Goal: Register for event/course

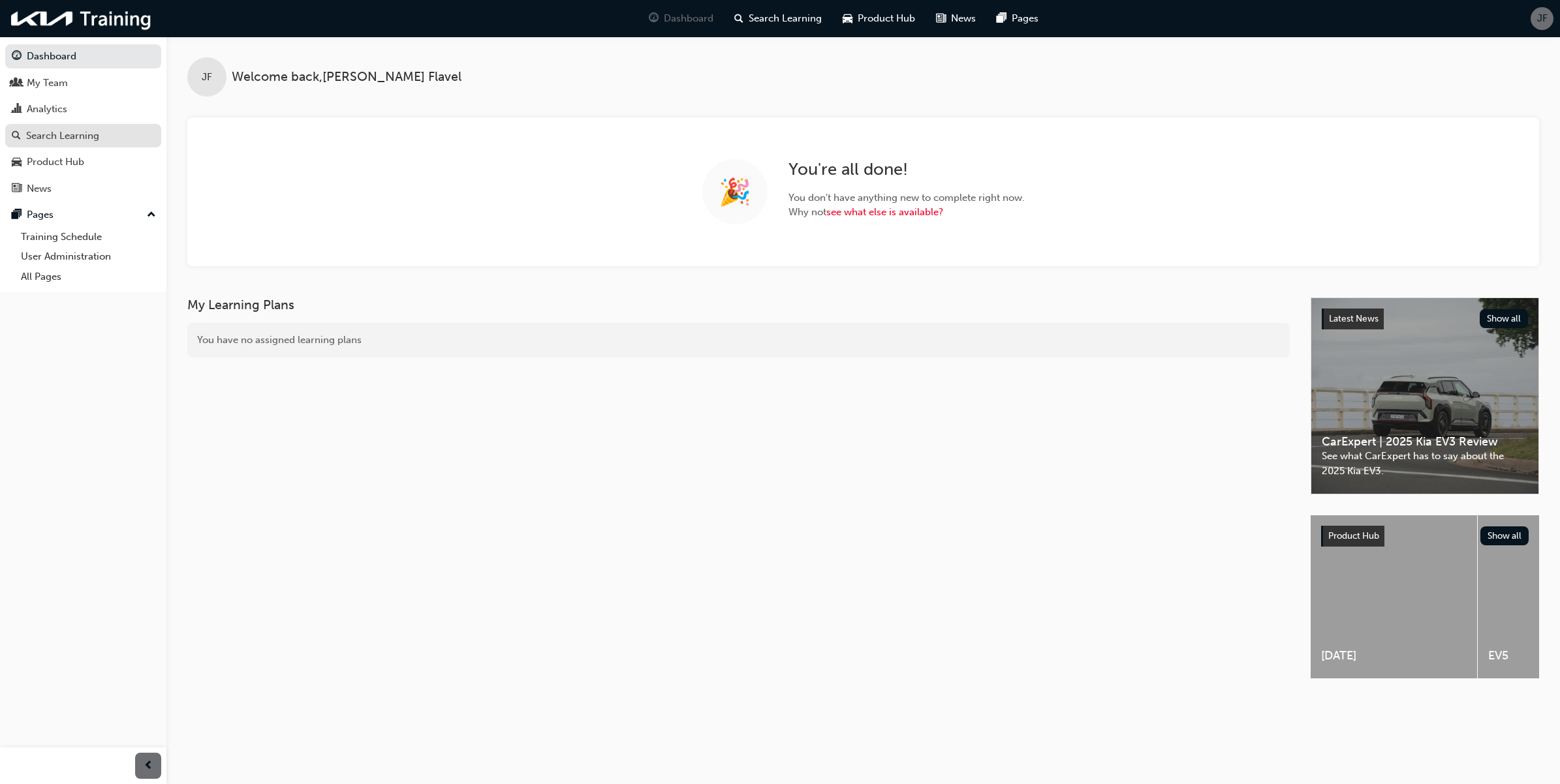
click at [97, 136] on div "Search Learning" at bounding box center [62, 136] width 73 height 15
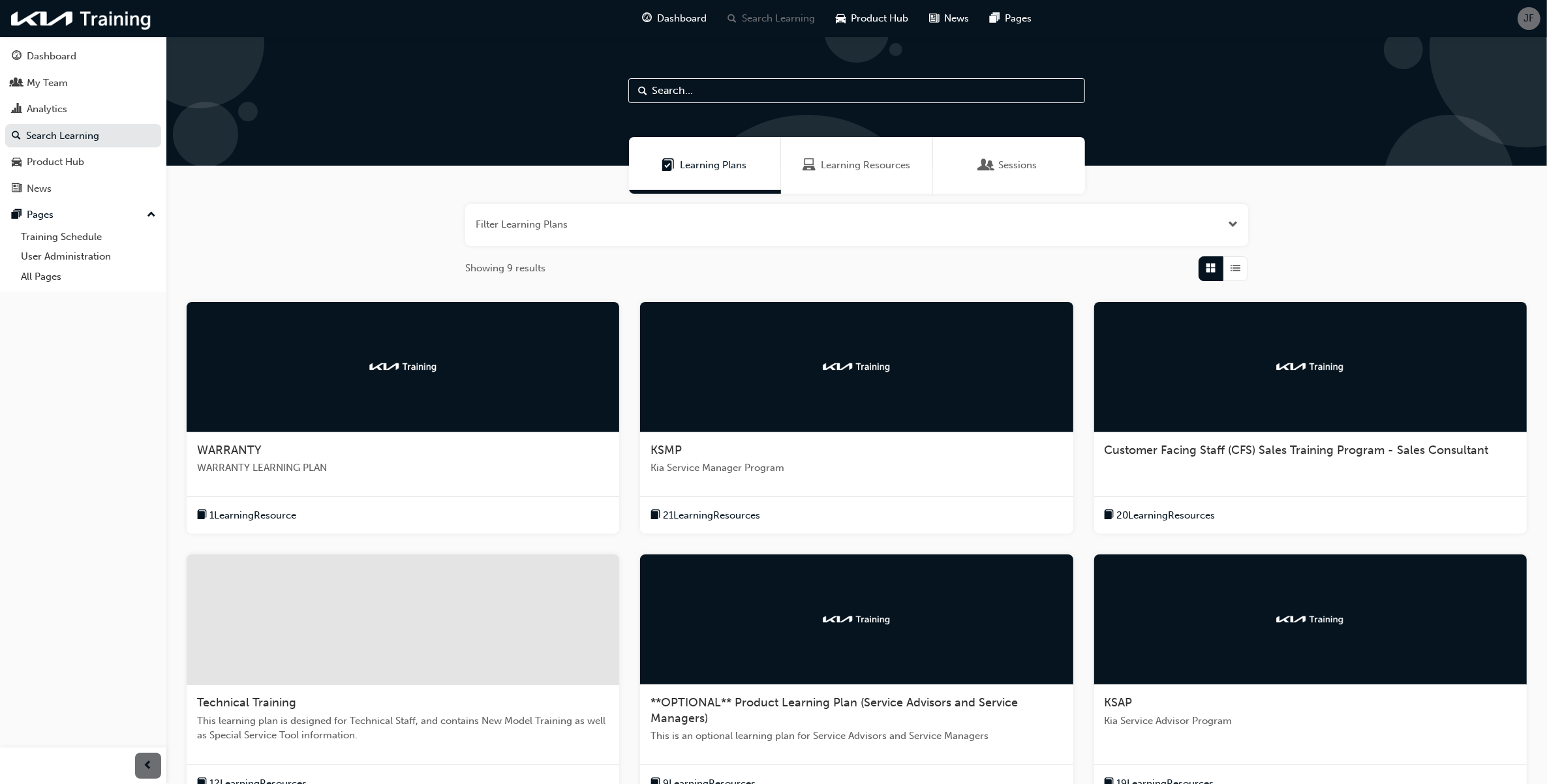
click at [566, 225] on button "button" at bounding box center [857, 224] width 783 height 42
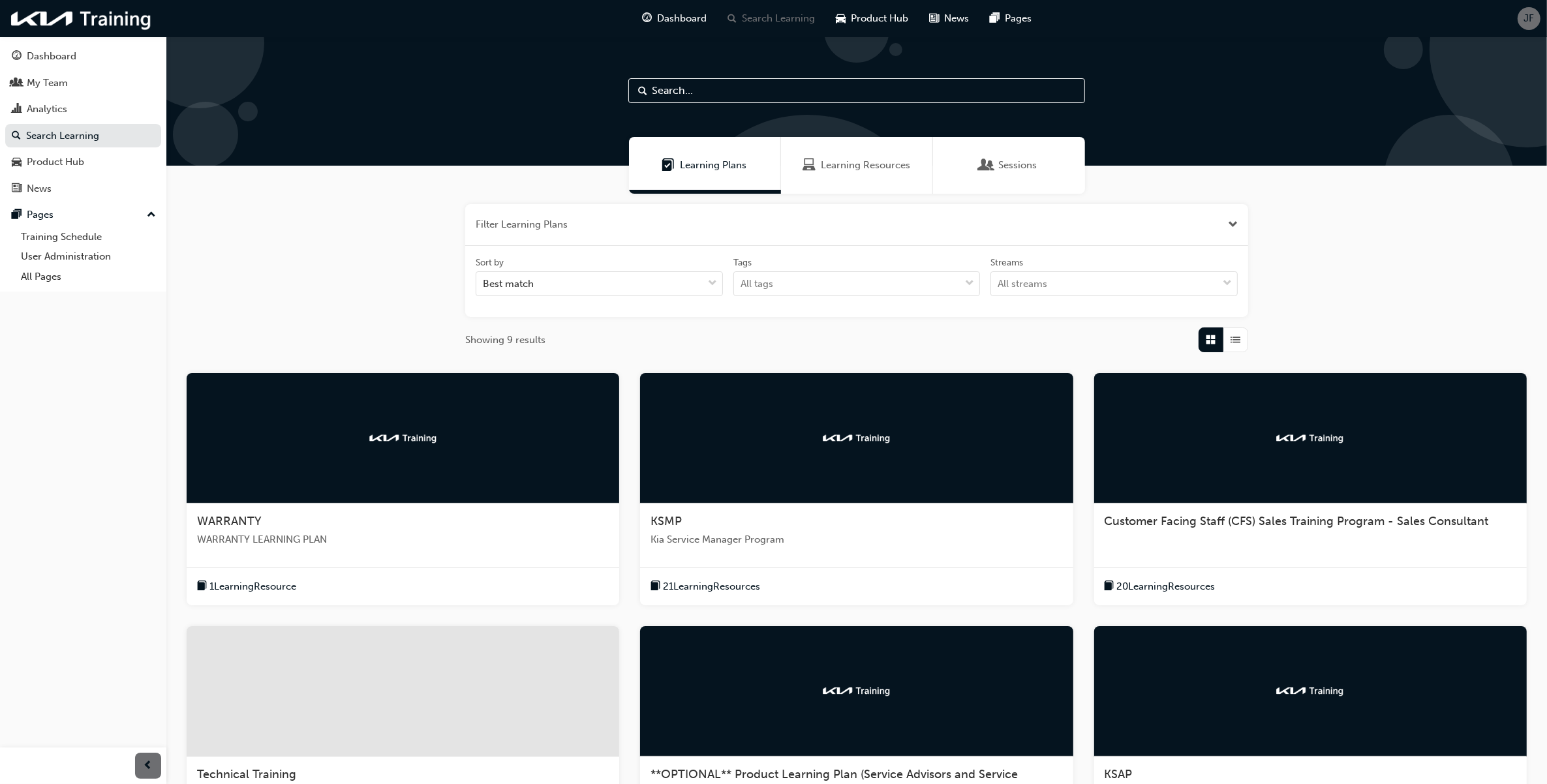
click at [566, 225] on button "button" at bounding box center [857, 224] width 783 height 42
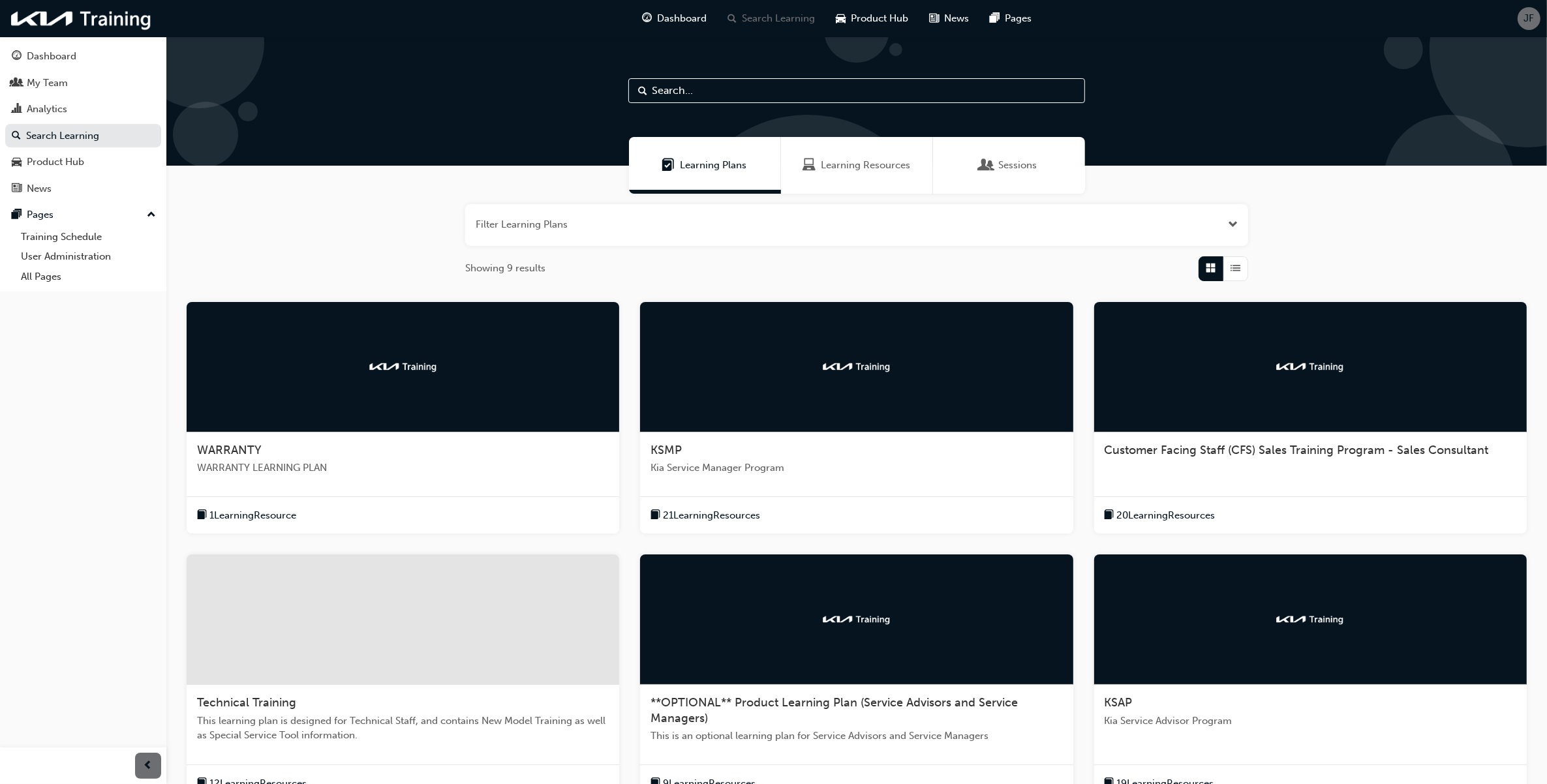
click at [884, 174] on div "Learning Resources" at bounding box center [857, 165] width 152 height 57
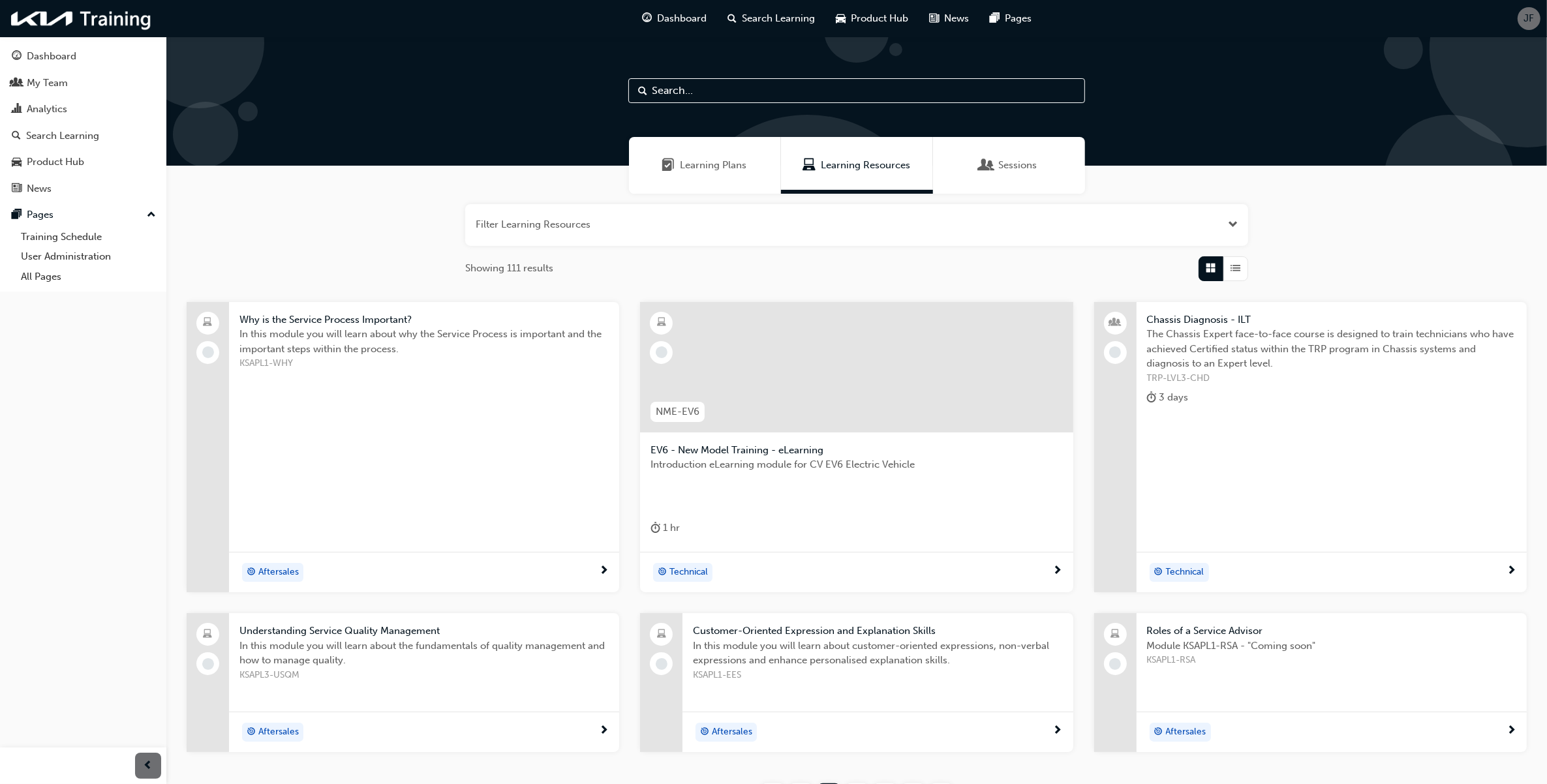
click at [637, 227] on button "button" at bounding box center [857, 224] width 783 height 42
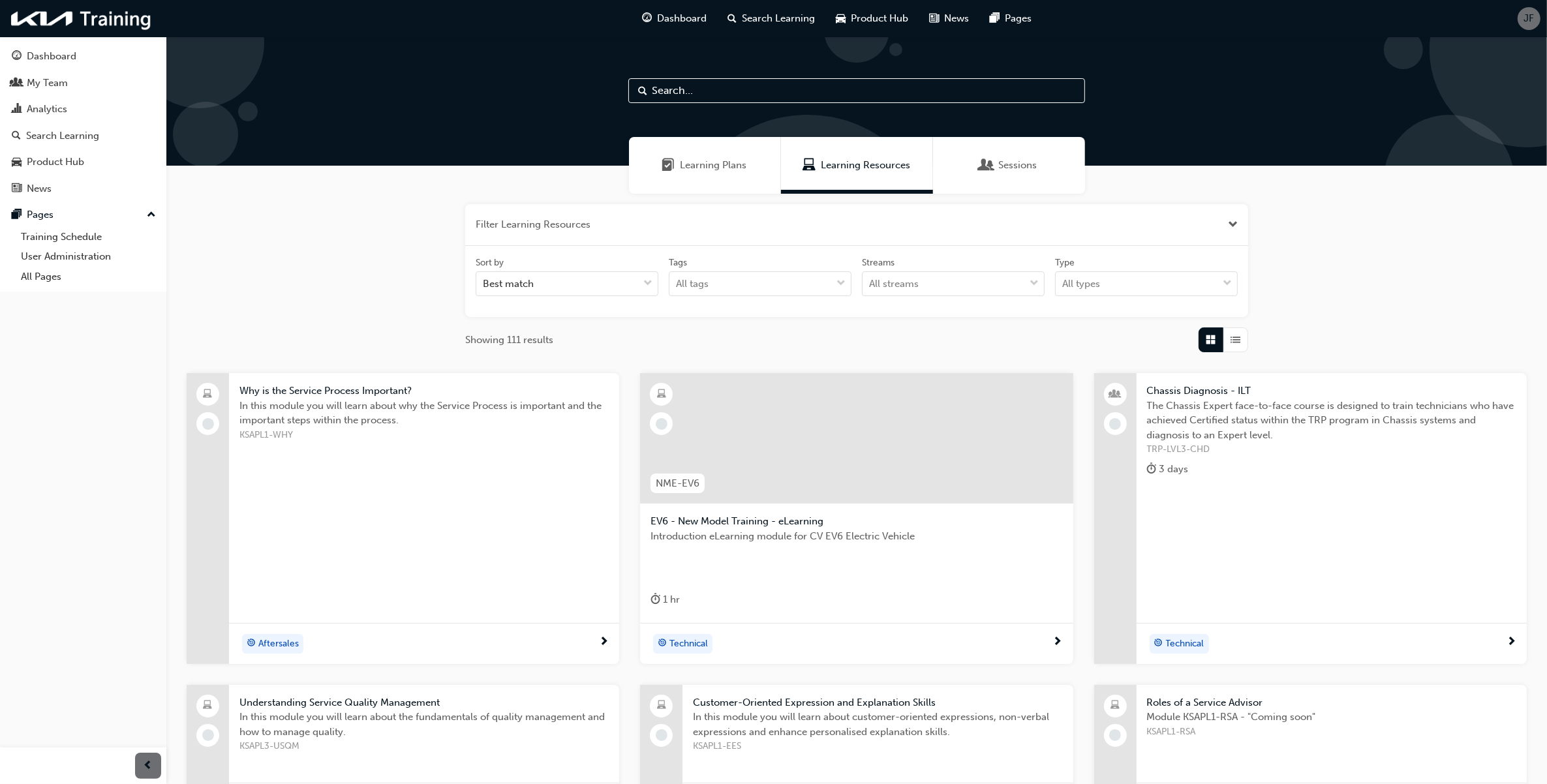
click at [723, 108] on div at bounding box center [857, 101] width 1381 height 129
click at [726, 100] on input "text" at bounding box center [857, 90] width 456 height 25
type input "mt"
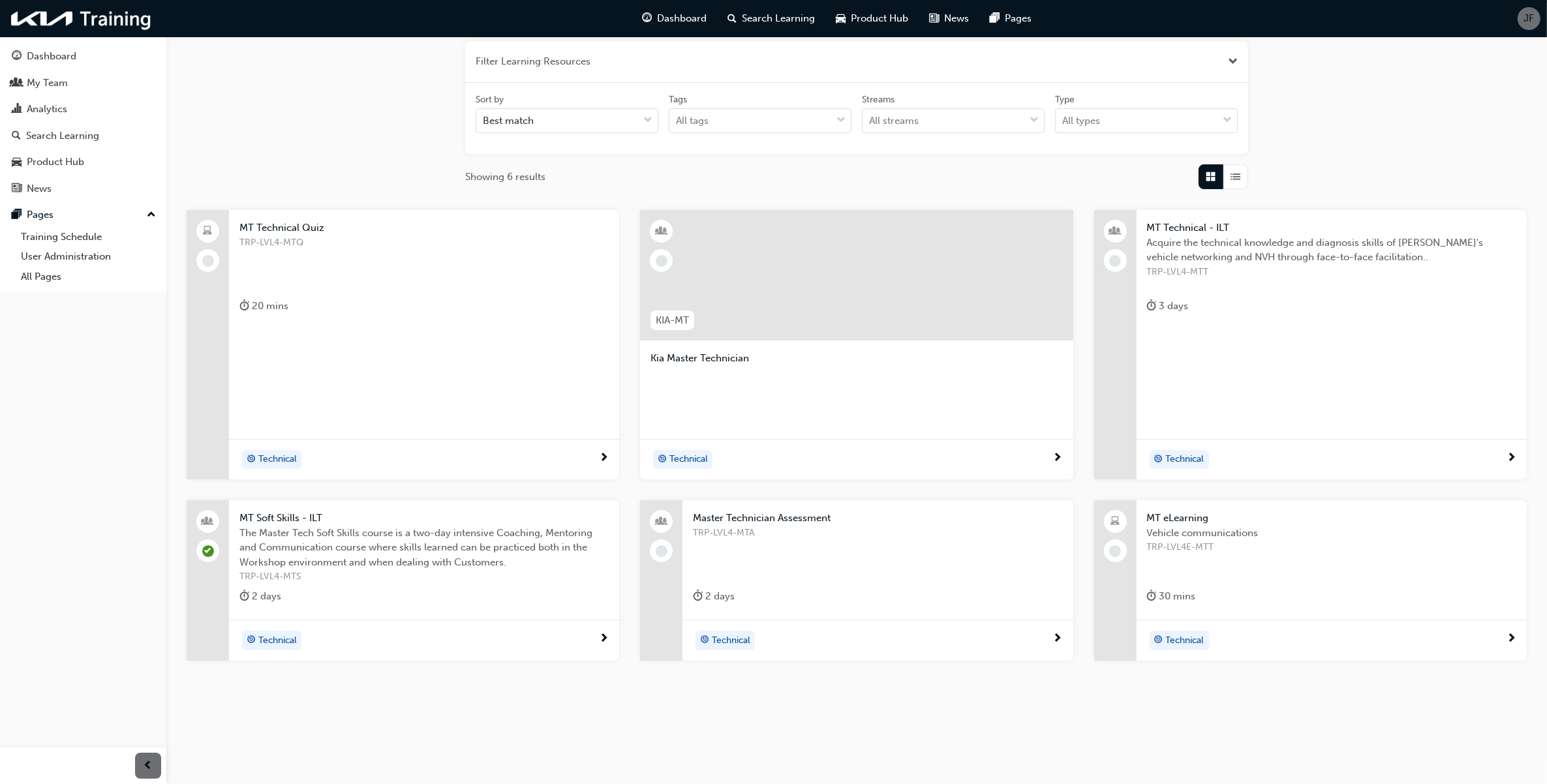
scroll to position [164, 0]
click at [784, 571] on div "TRP-LVL4-MTA" at bounding box center [877, 551] width 370 height 52
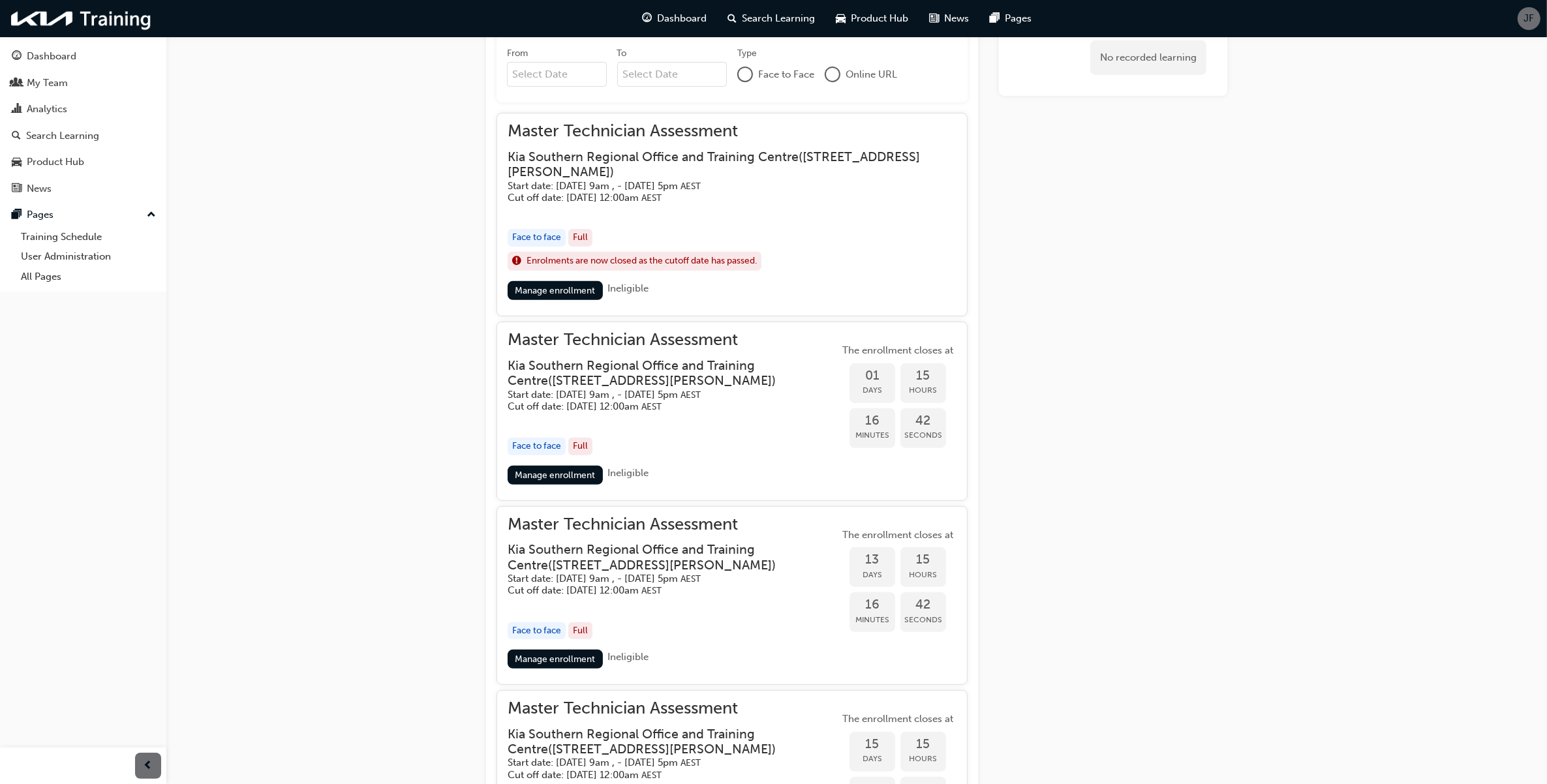
scroll to position [497, 0]
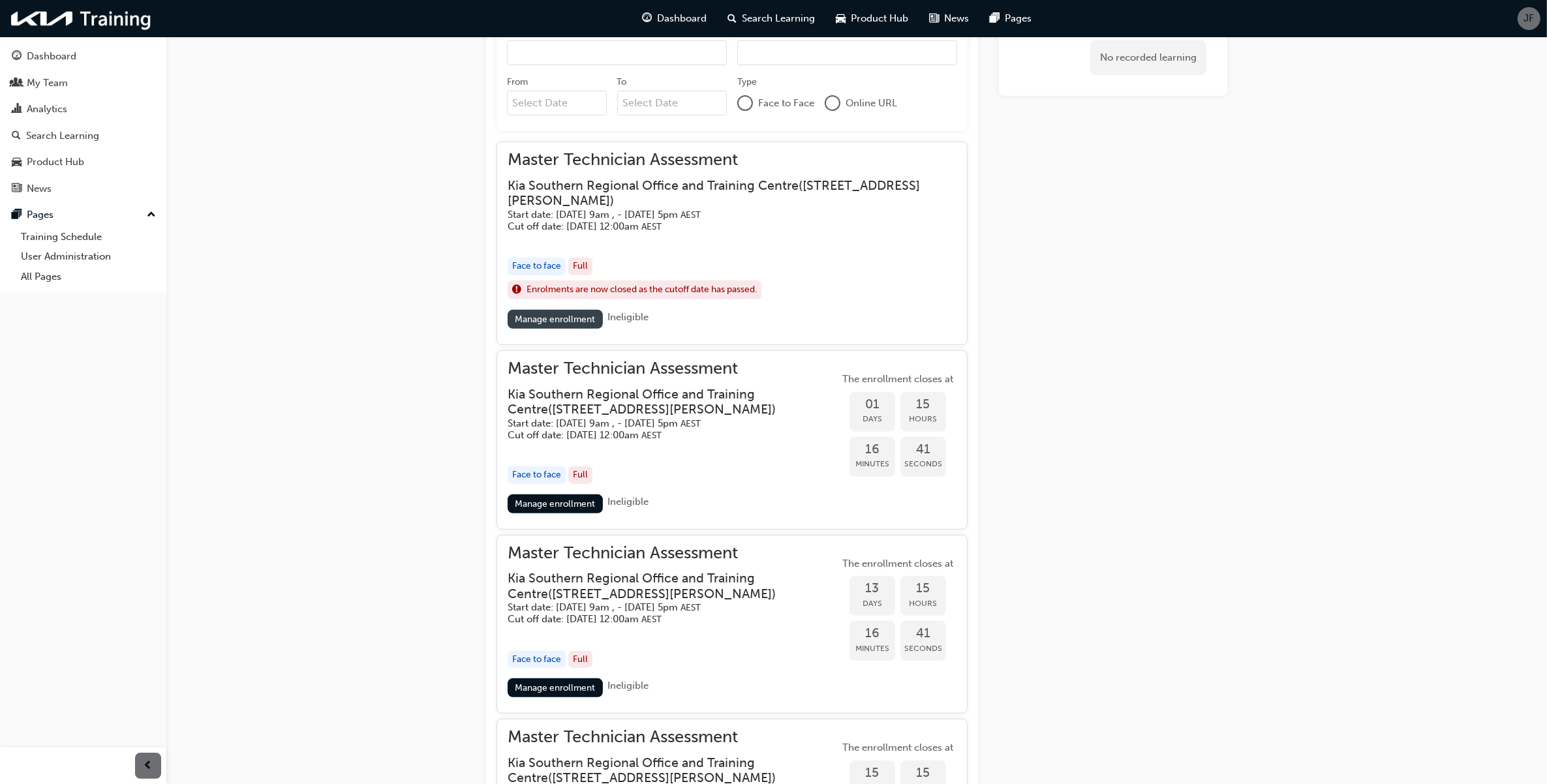
click at [575, 326] on link "Manage enrollment" at bounding box center [555, 319] width 95 height 19
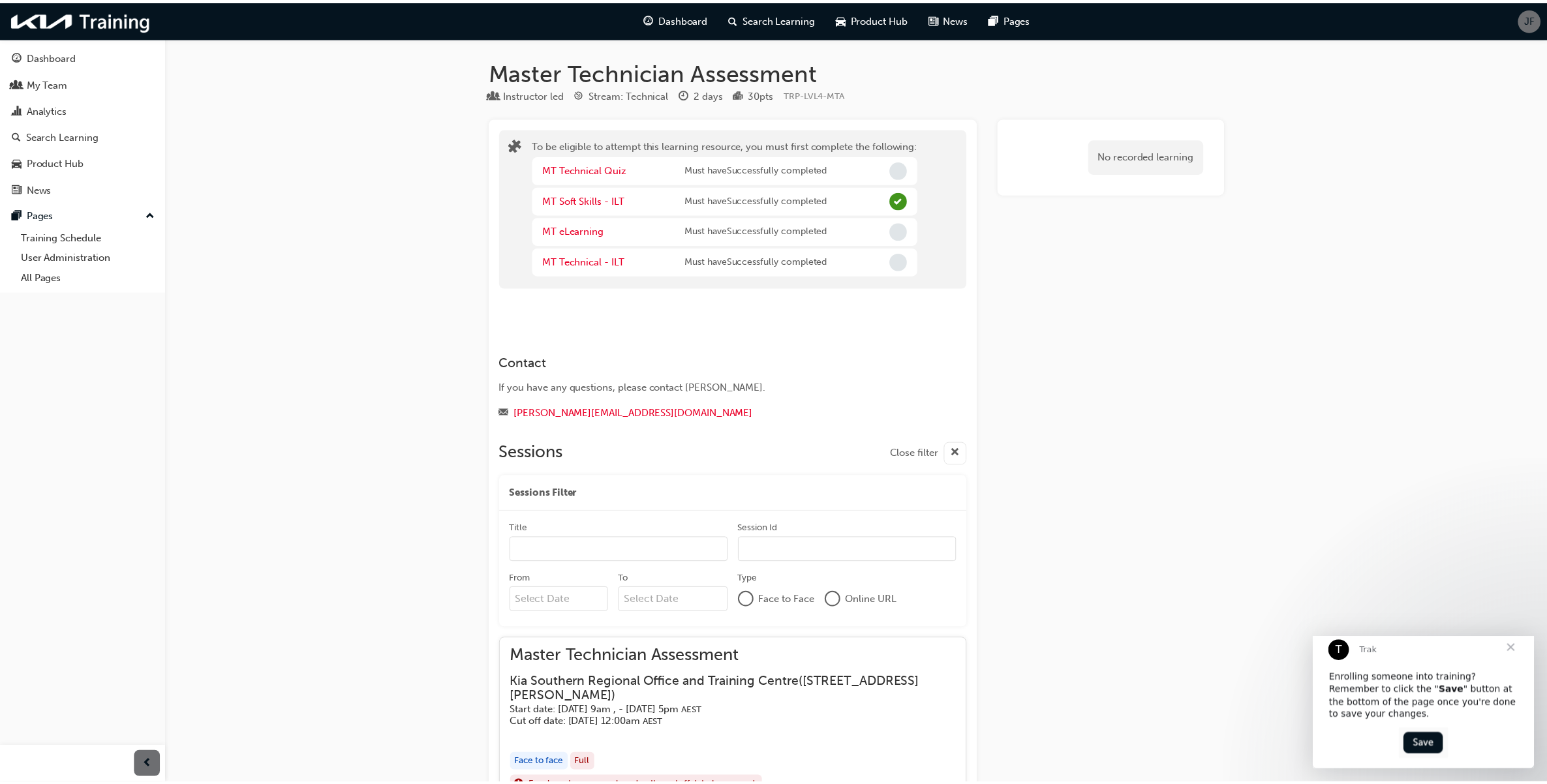
scroll to position [497, 0]
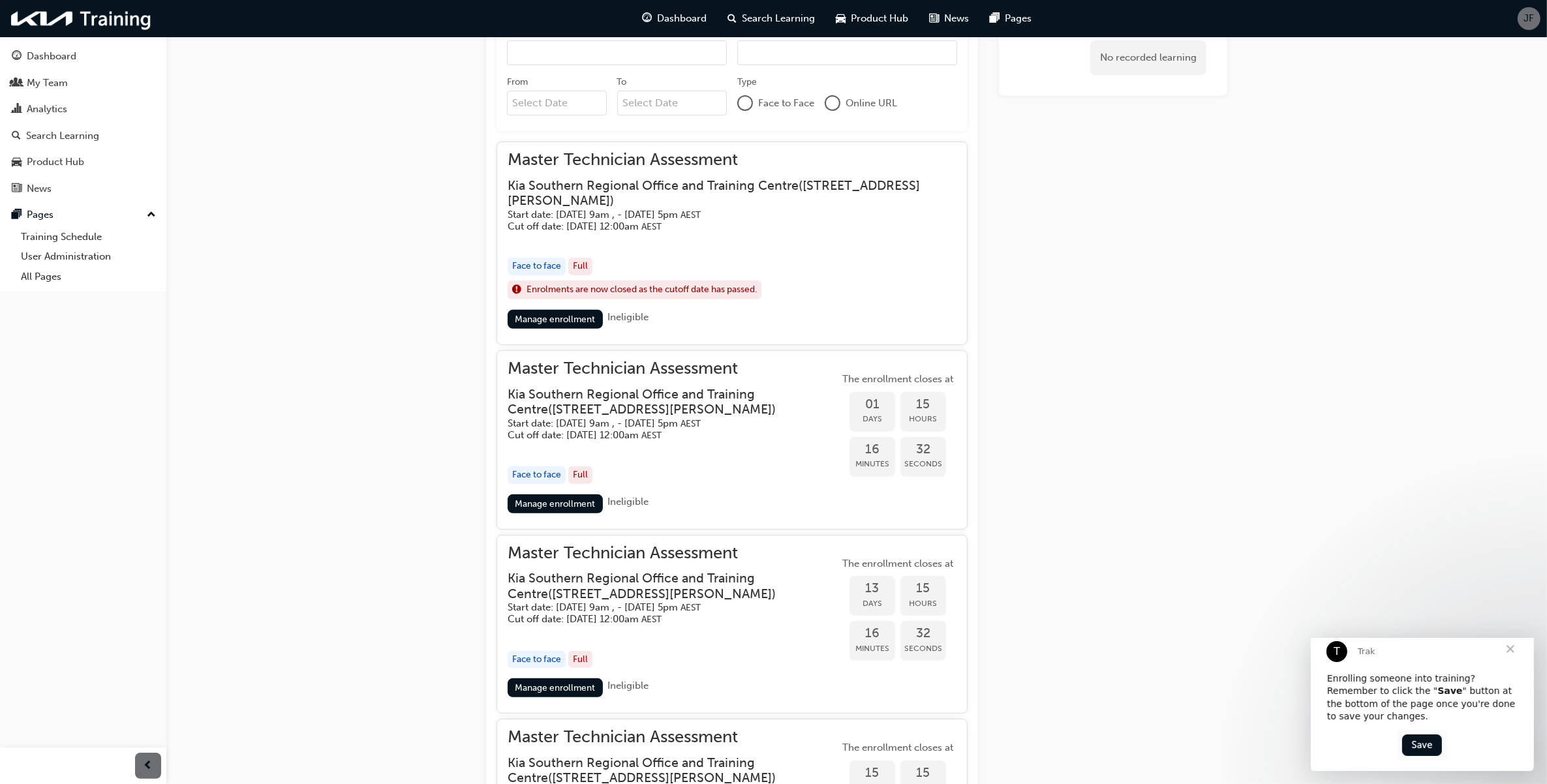
click at [741, 444] on div "button" at bounding box center [673, 449] width 332 height 15
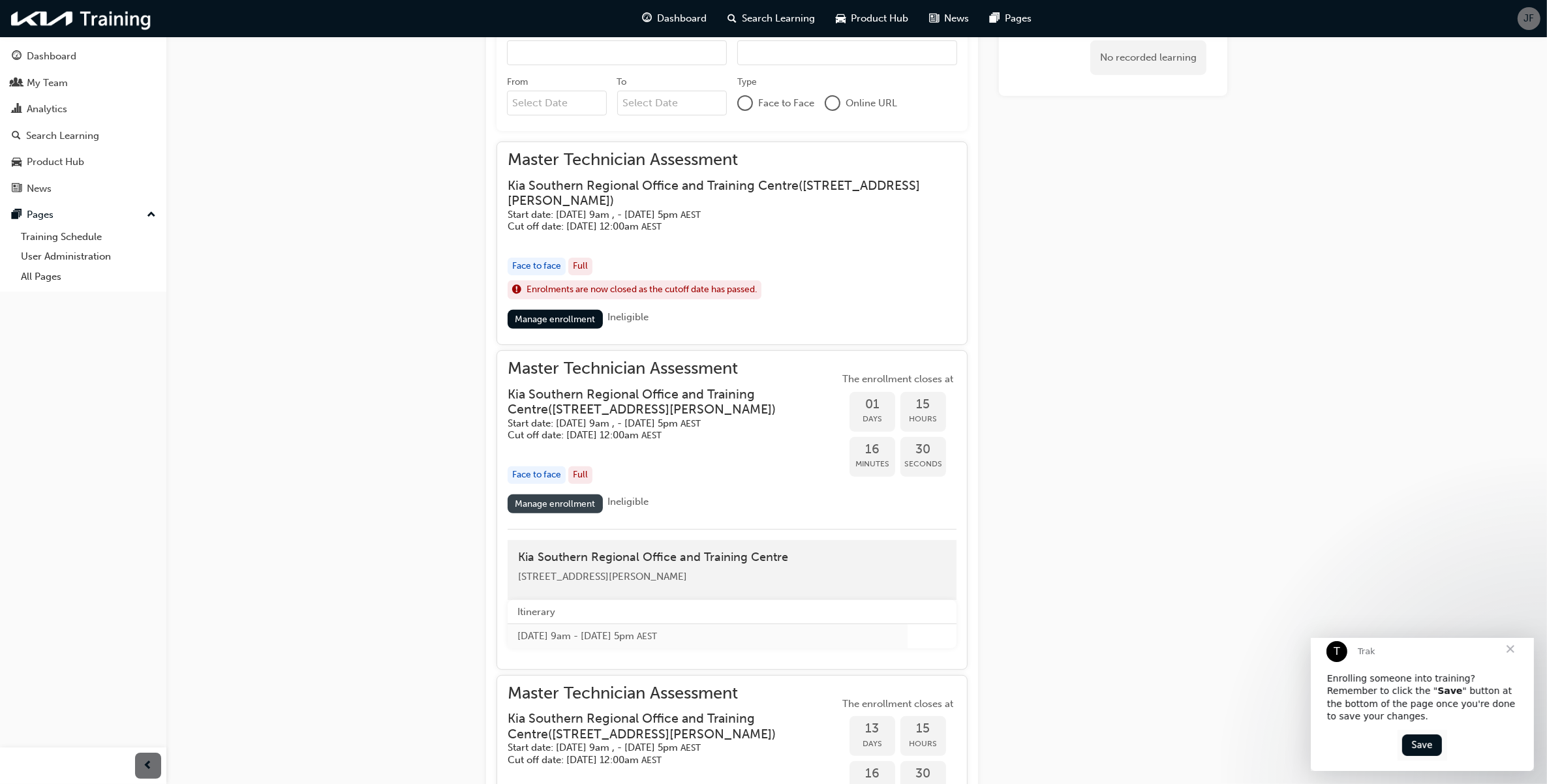
click at [579, 500] on link "Manage enrollment" at bounding box center [555, 504] width 95 height 19
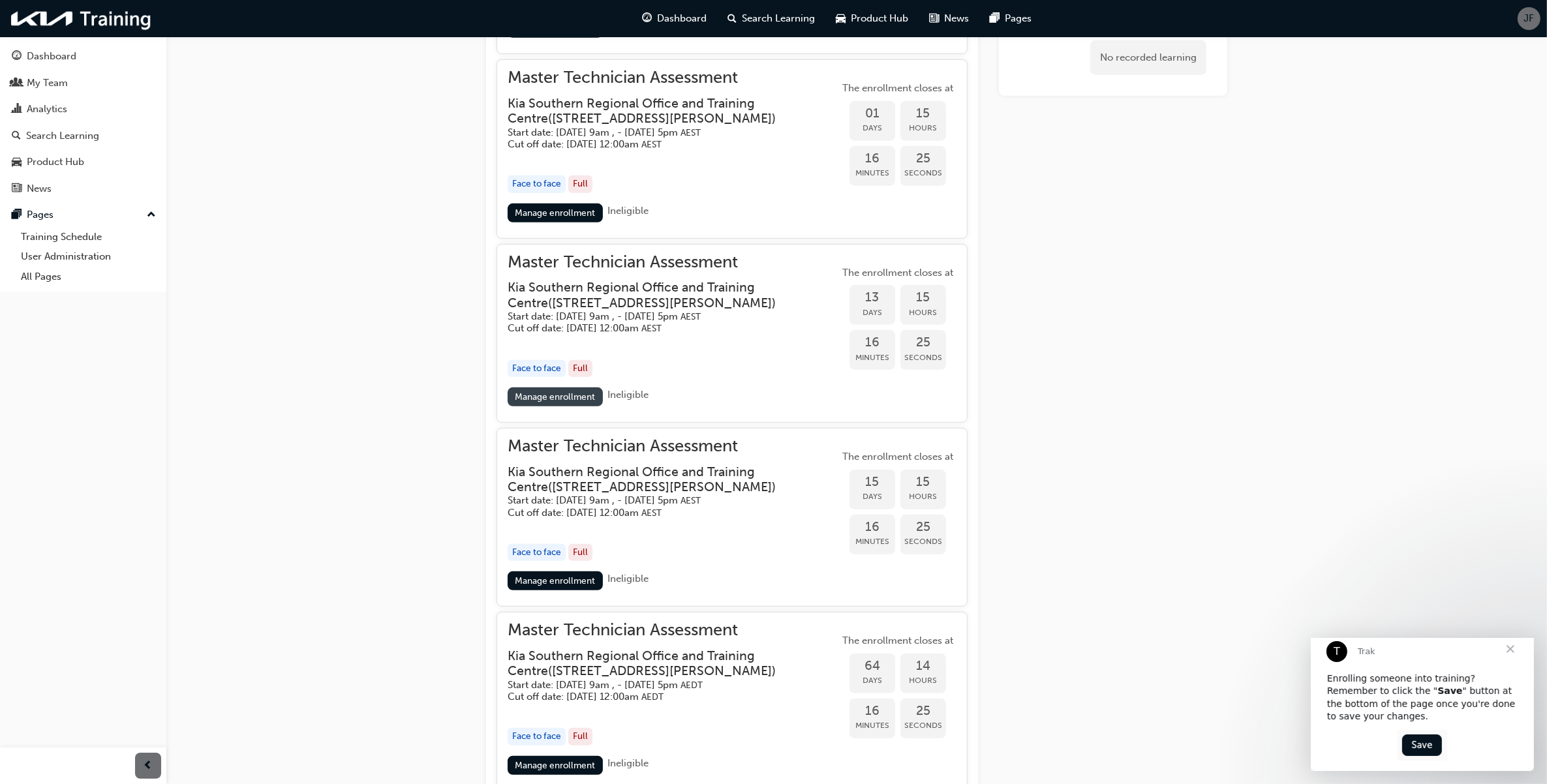
scroll to position [823, 0]
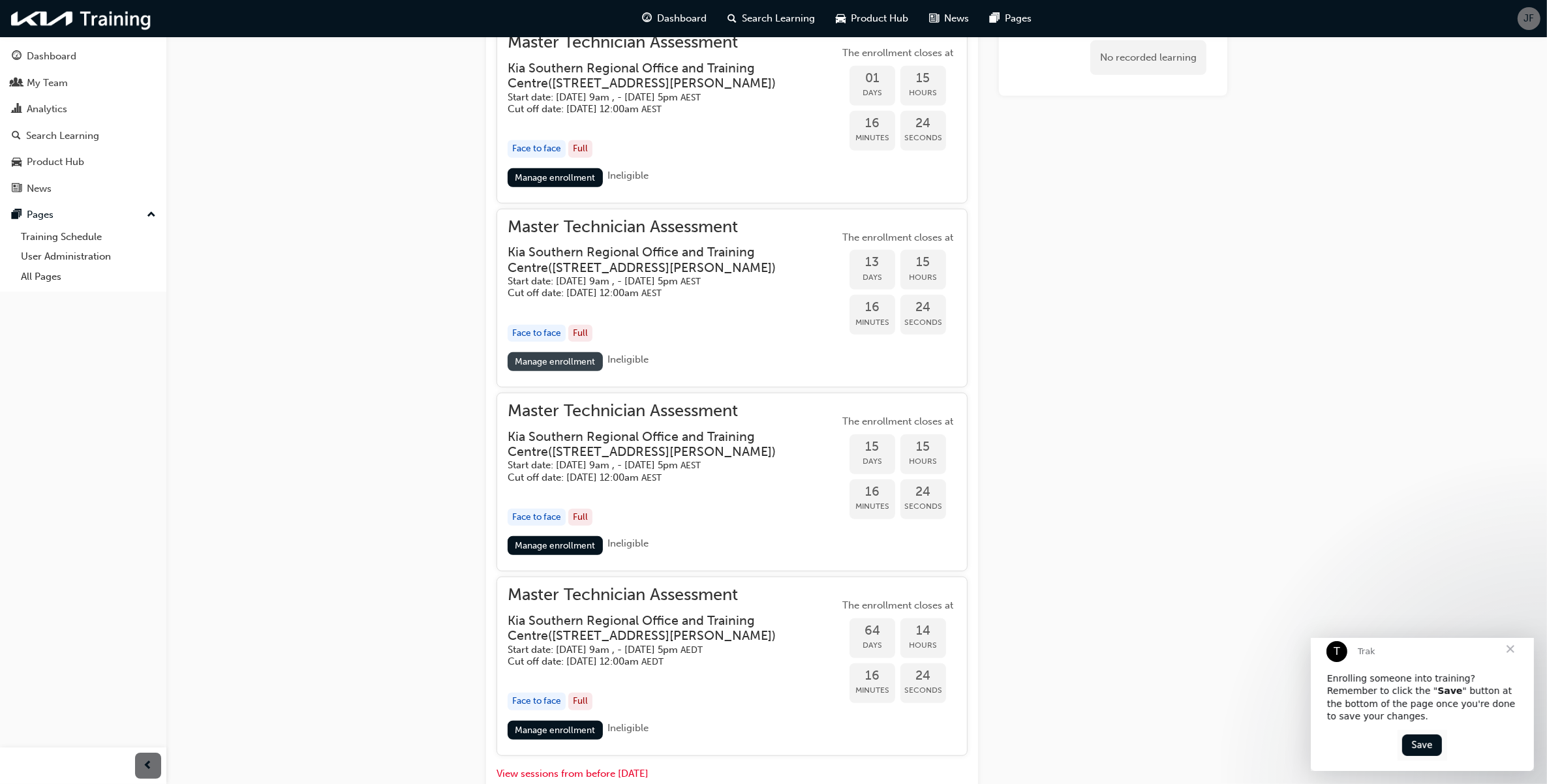
click at [563, 358] on link "Manage enrollment" at bounding box center [555, 361] width 95 height 19
click at [416, 409] on div "Master Technician Assessment Instructor led Stream: Technical 2 days 30 pts TRP…" at bounding box center [773, 21] width 1547 height 1689
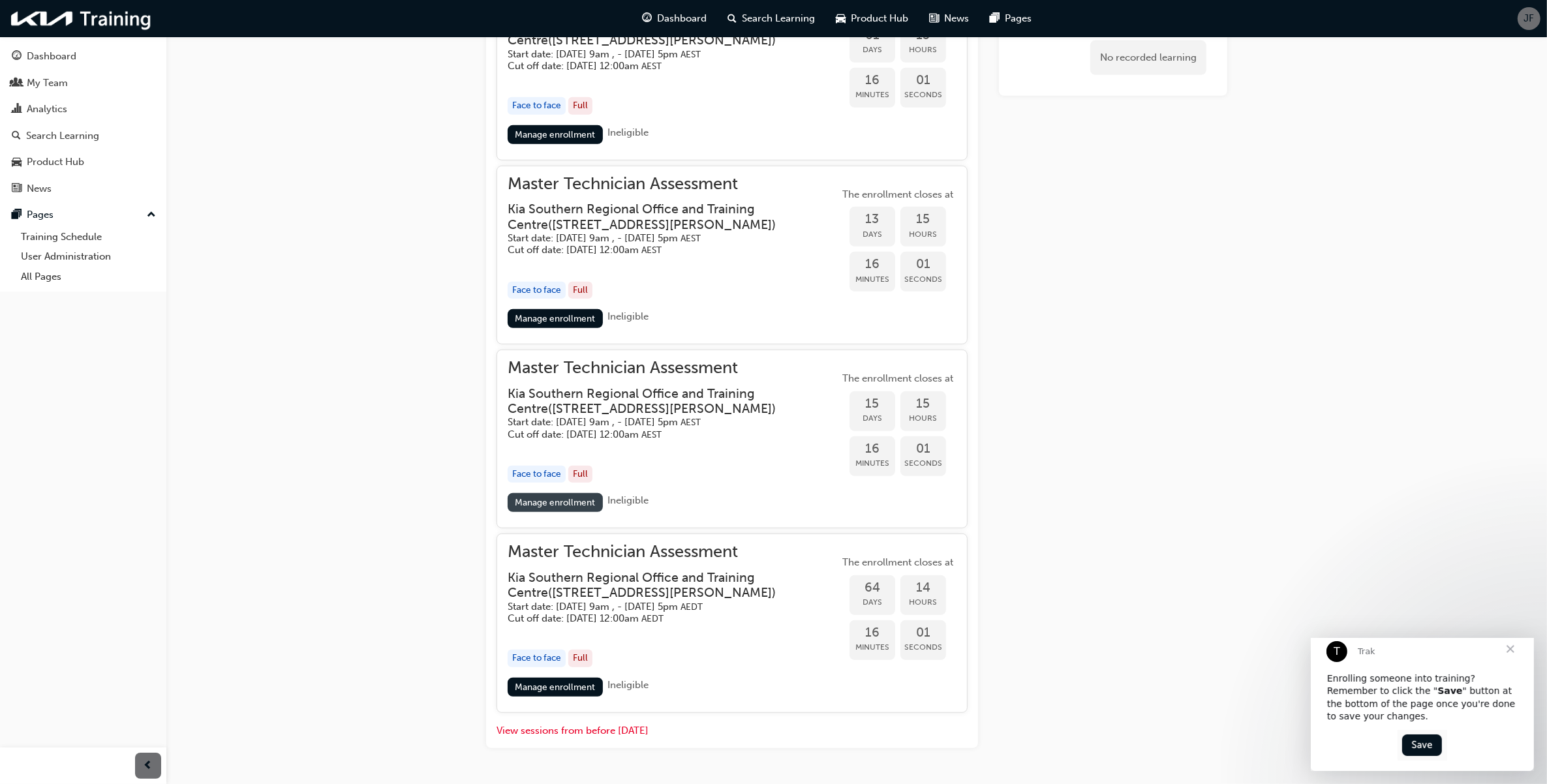
scroll to position [905, 0]
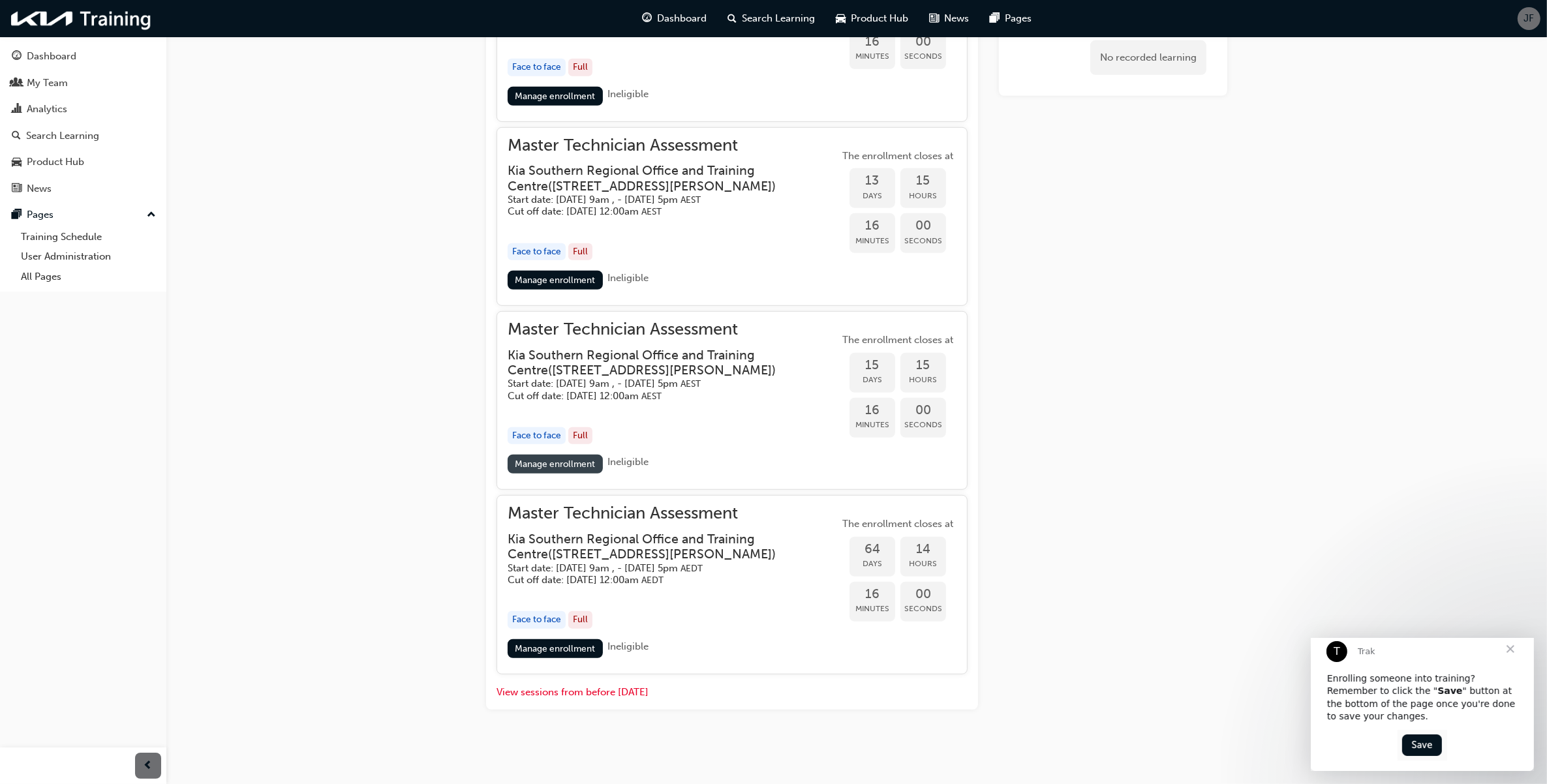
click at [556, 466] on link "Manage enrollment" at bounding box center [555, 464] width 95 height 19
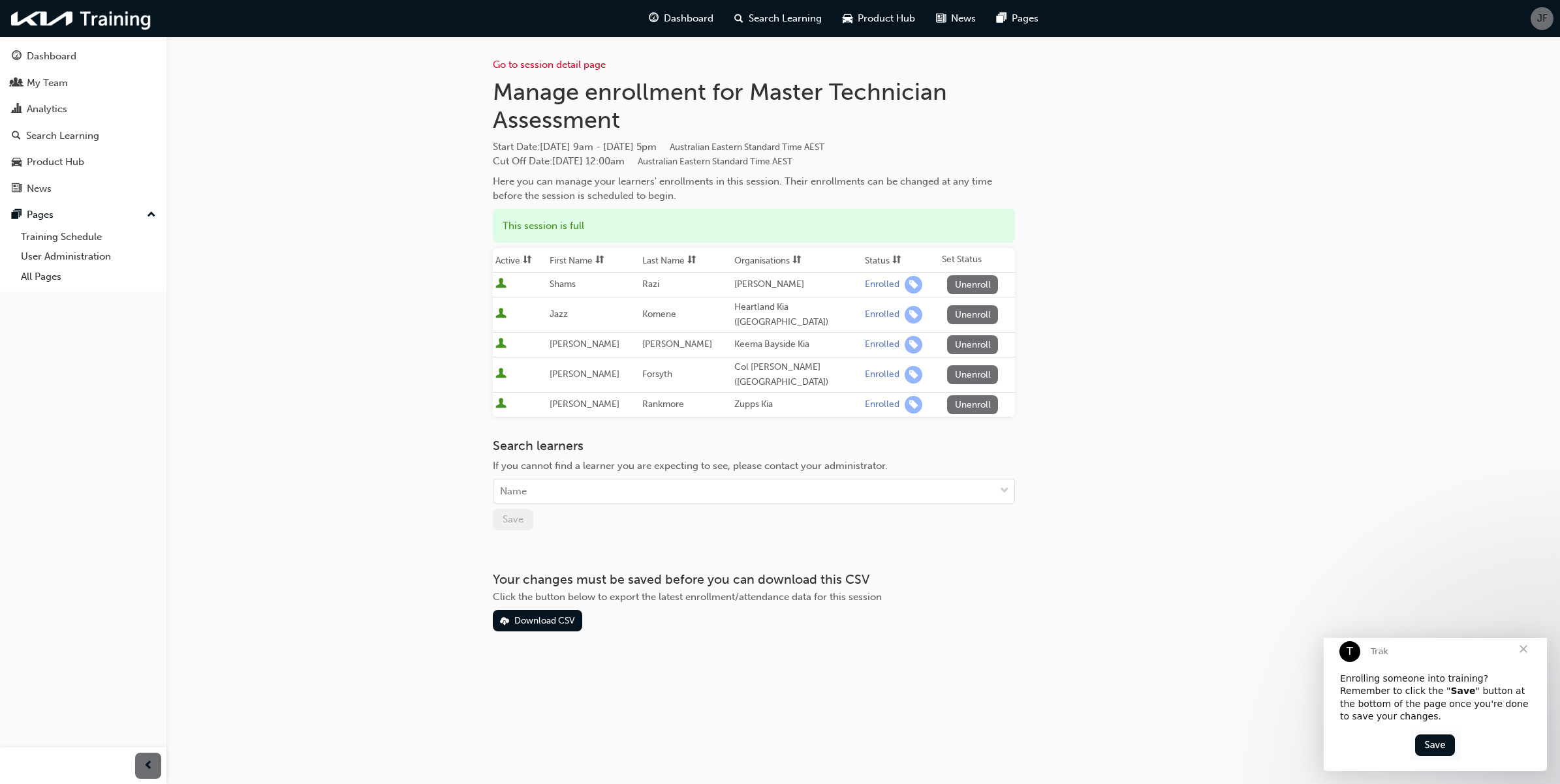
click at [1205, 473] on div "Go to session detail page Manage enrollment for Master Technician Assessment St…" at bounding box center [863, 333] width 741 height 595
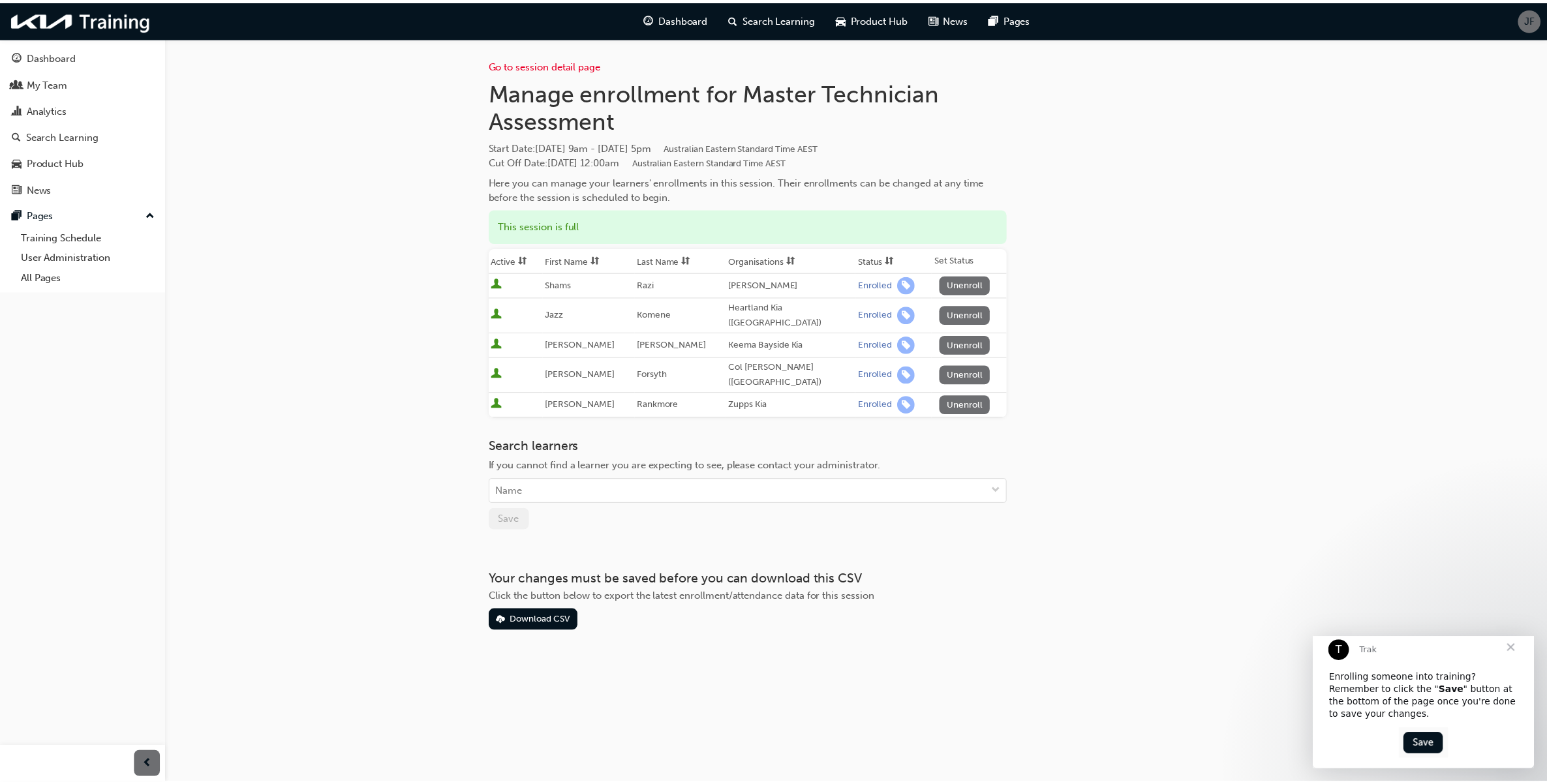
scroll to position [905, 0]
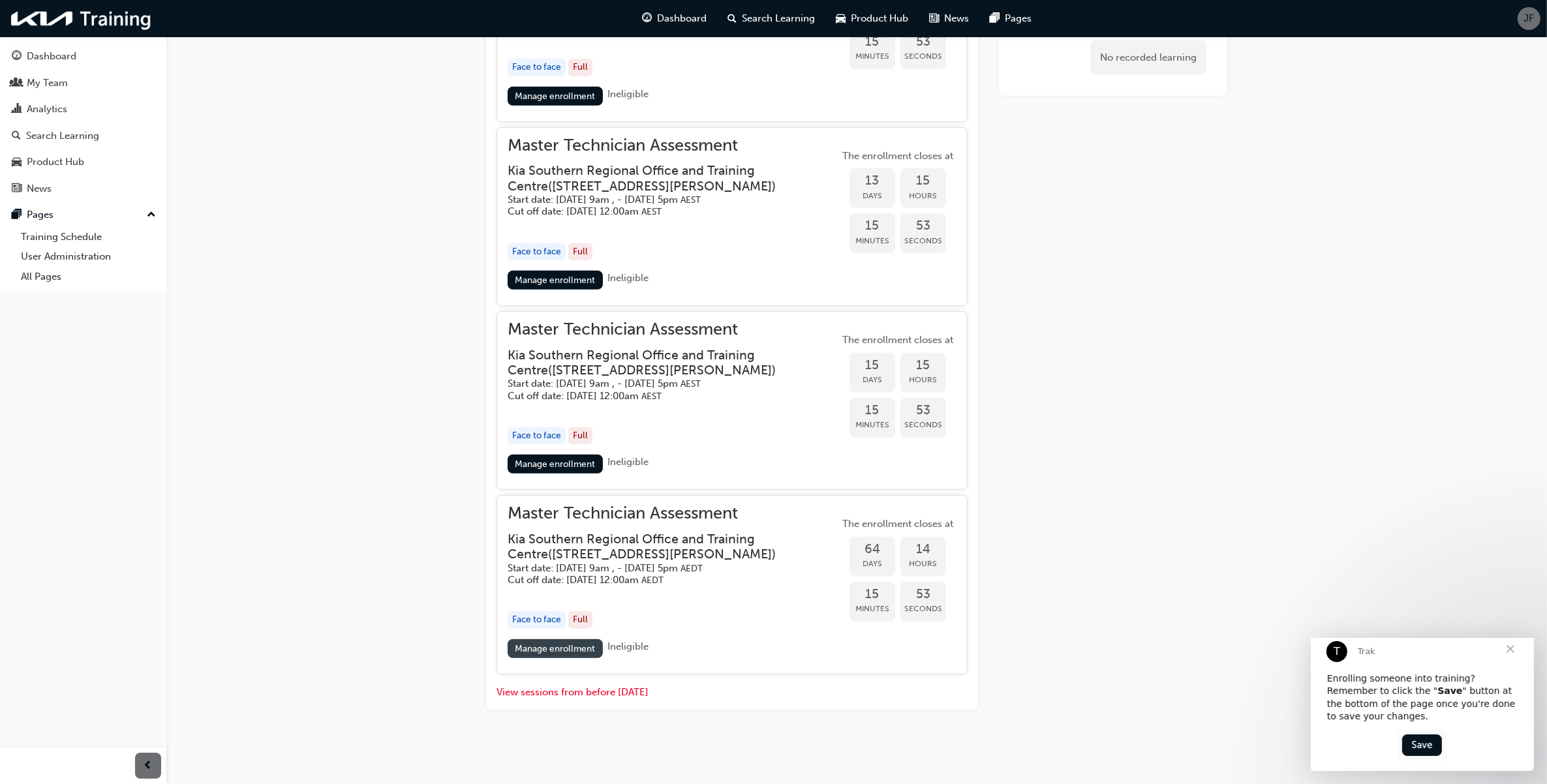
click at [562, 657] on link "Manage enrollment" at bounding box center [555, 649] width 95 height 19
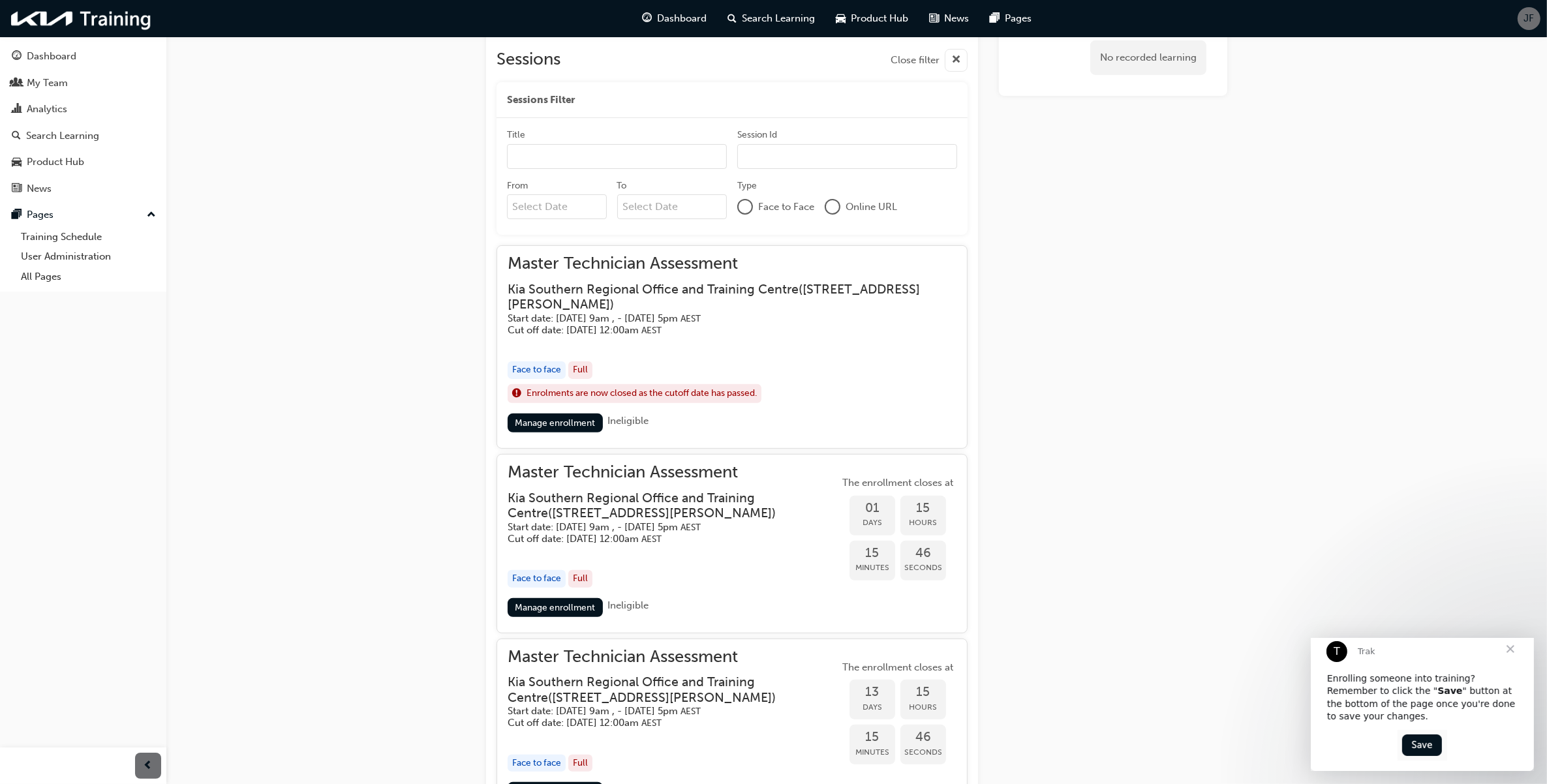
scroll to position [171, 0]
